Goal: Leave review/rating

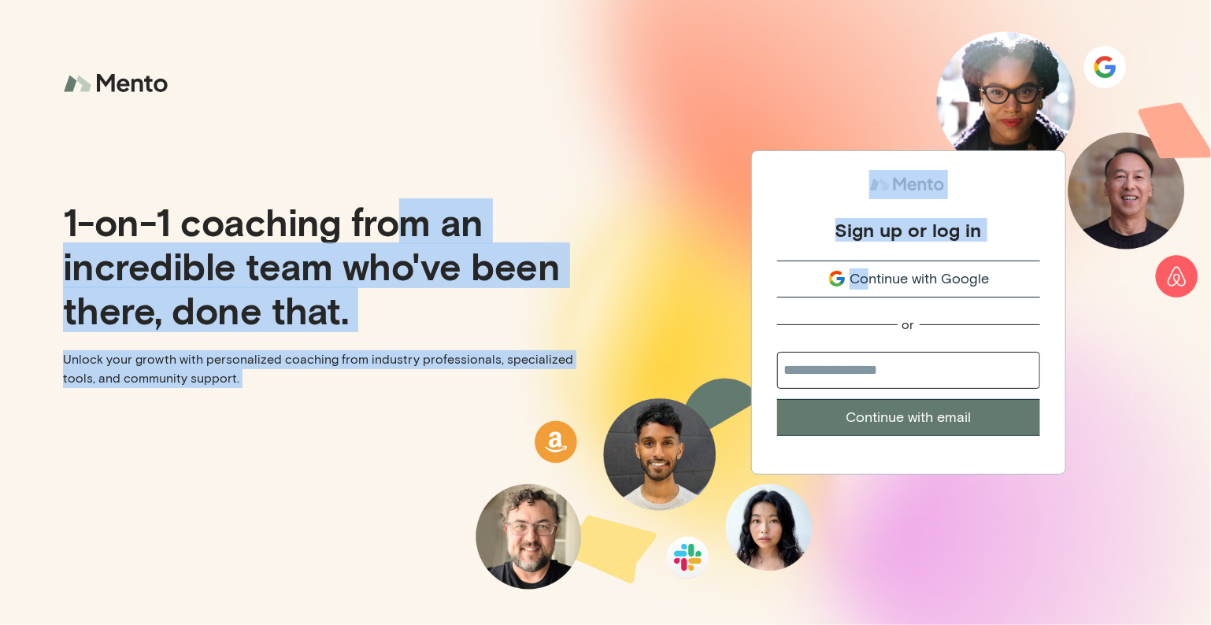
drag, startPoint x: 485, startPoint y: 243, endPoint x: 867, endPoint y: 260, distance: 382.2
click at [867, 260] on div "1-on-1 coaching from an incredible team who've been there, done that. Unlock yo…" at bounding box center [605, 312] width 1211 height 625
click at [443, 139] on div "1-on-1 coaching from an incredible team who've been there, done that. Unlock yo…" at bounding box center [302, 312] width 605 height 625
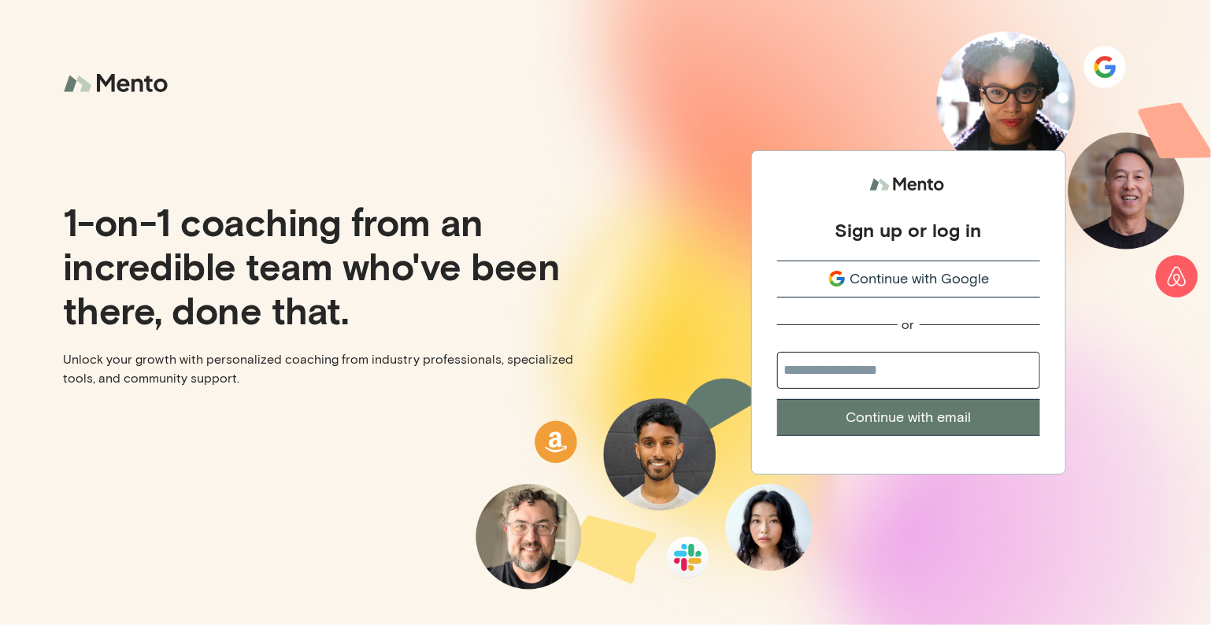
click at [883, 359] on input "email" at bounding box center [908, 370] width 263 height 37
type input "**********"
click at [935, 415] on button "Continue with email" at bounding box center [908, 417] width 263 height 37
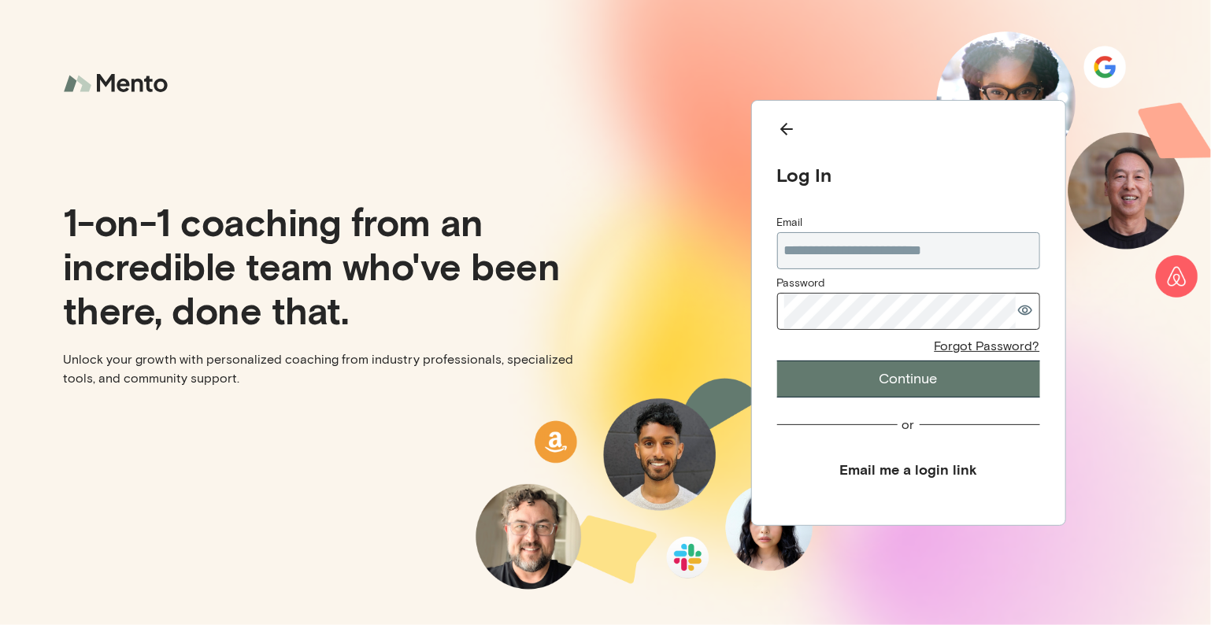
click at [789, 135] on icon "Back" at bounding box center [786, 129] width 19 height 19
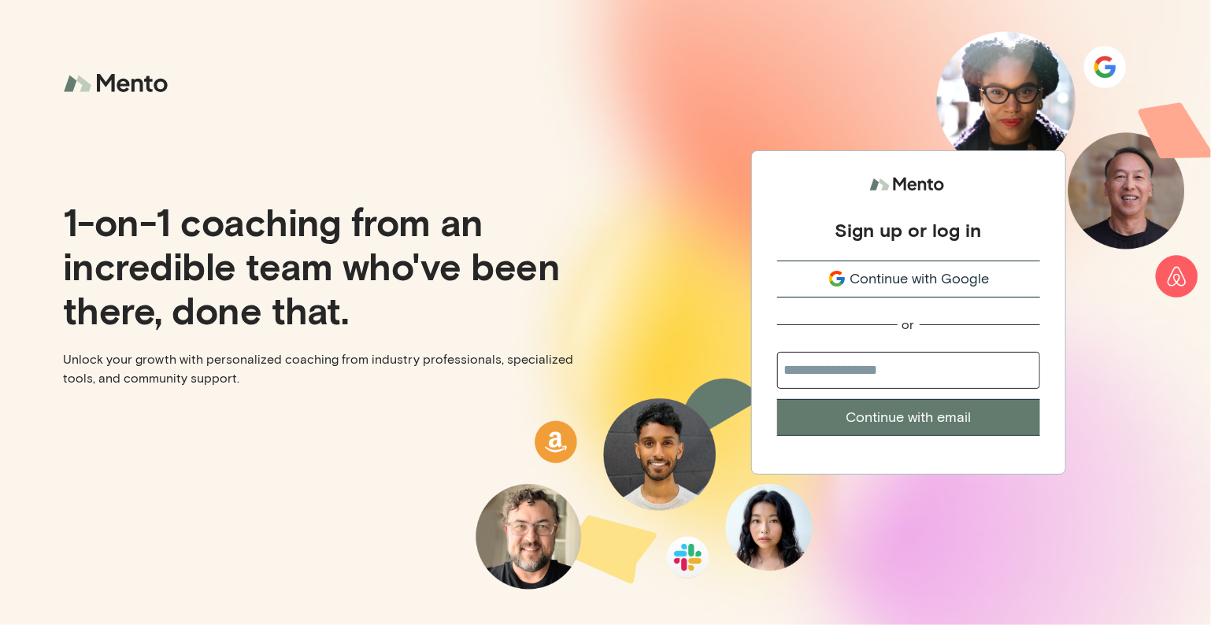
click at [863, 282] on span "Continue with Google" at bounding box center [919, 278] width 139 height 21
click at [899, 365] on input "email" at bounding box center [908, 370] width 263 height 37
type input "**********"
click at [892, 418] on button "Continue with email" at bounding box center [908, 417] width 263 height 37
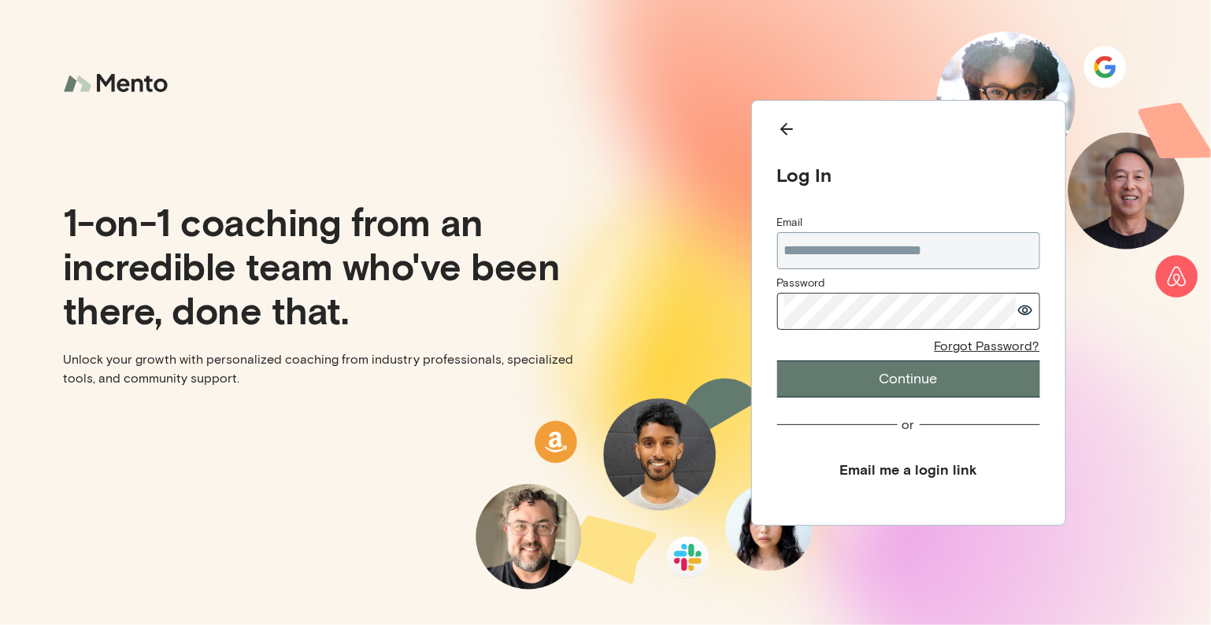
click at [777, 361] on button "Continue" at bounding box center [908, 379] width 263 height 37
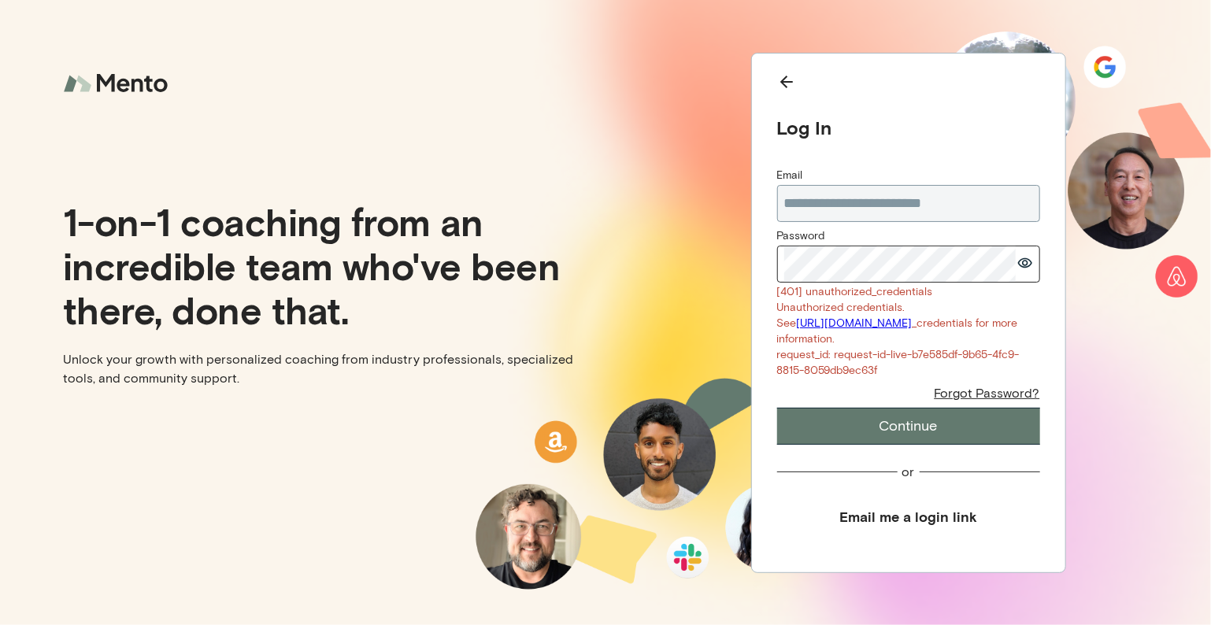
click at [687, 261] on div "**********" at bounding box center [907, 312] width 605 height 625
click at [777, 408] on button "Continue" at bounding box center [908, 426] width 263 height 37
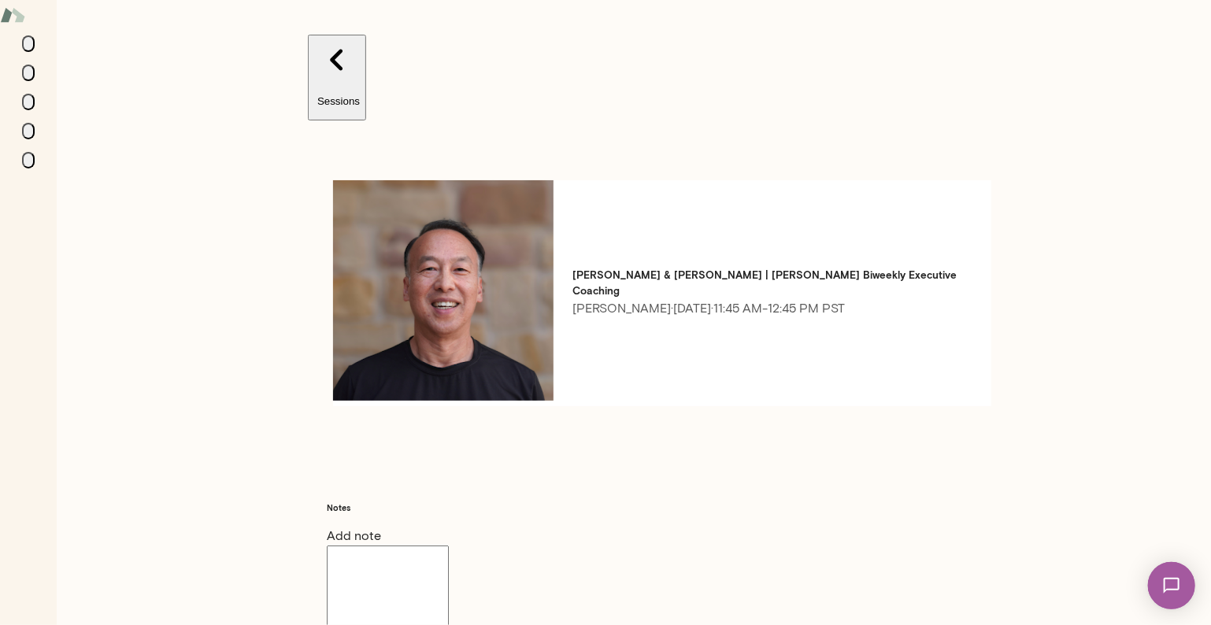
click at [314, 95] on p "Sessions" at bounding box center [337, 101] width 46 height 12
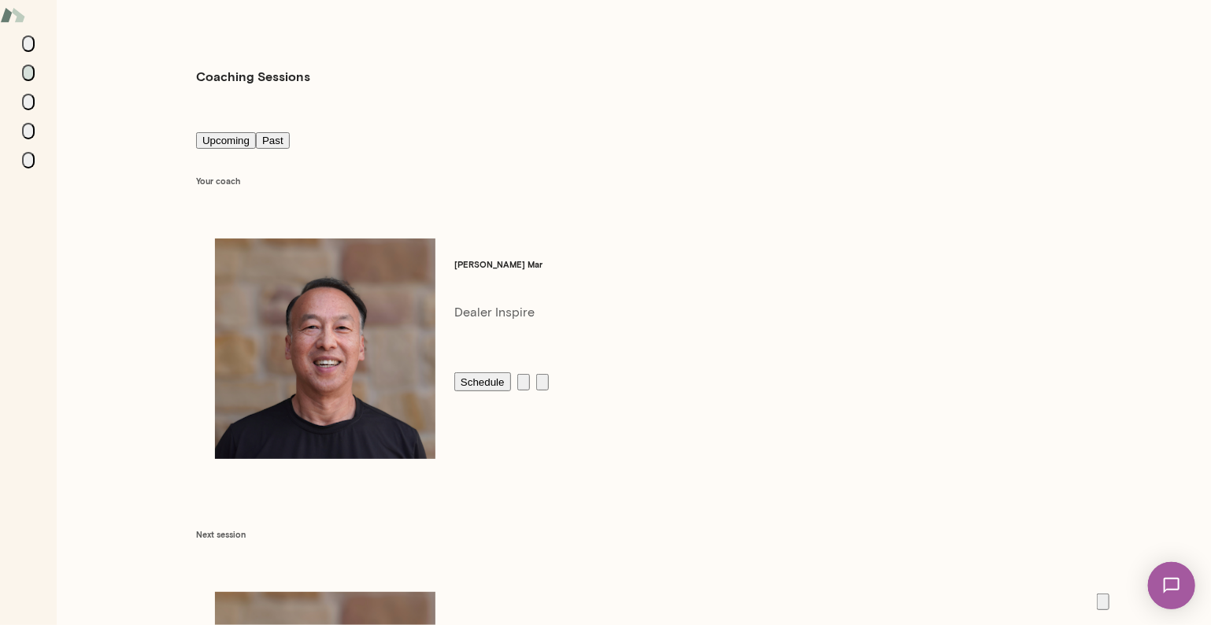
click at [274, 132] on button "Past" at bounding box center [273, 140] width 34 height 17
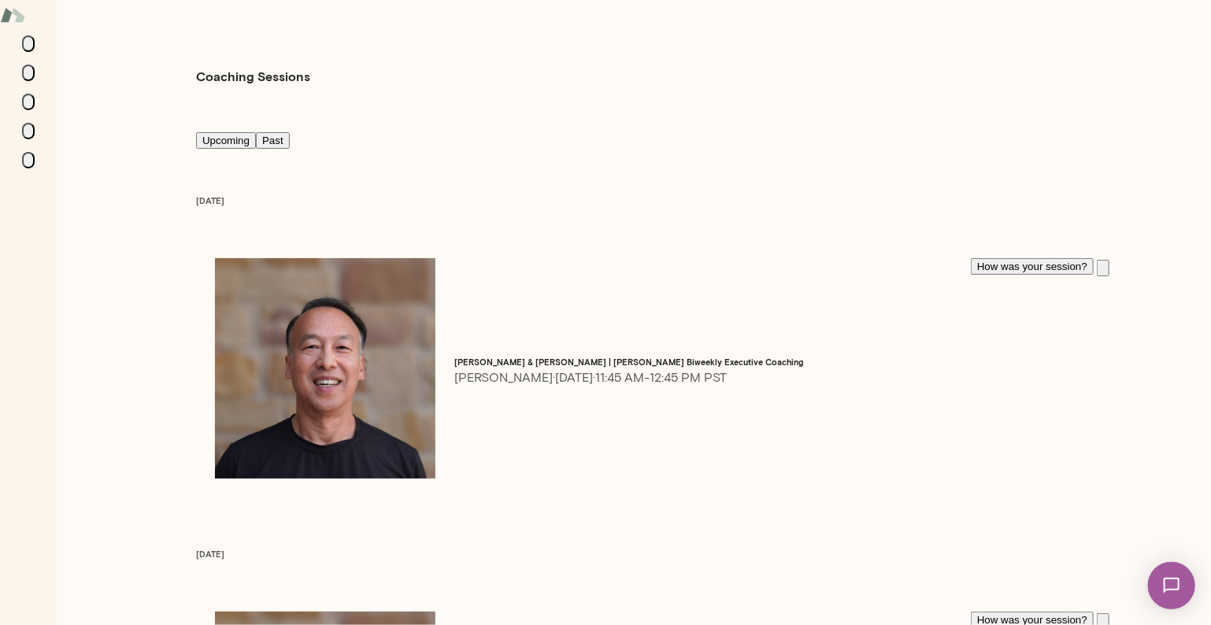
click at [971, 258] on button "How was your session?" at bounding box center [1032, 266] width 123 height 17
click at [715, 146] on div "I had a great session with Derrick!" at bounding box center [605, 110] width 1072 height 69
click at [628, 498] on button "Share" at bounding box center [606, 489] width 126 height 17
